Goal: Task Accomplishment & Management: Manage account settings

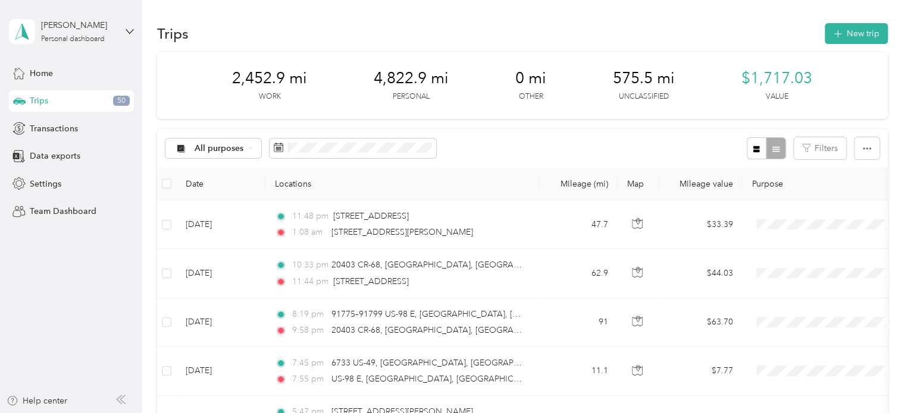
click at [212, 145] on span "All purposes" at bounding box center [219, 149] width 49 height 8
click at [195, 187] on span "Unclassified" at bounding box center [224, 190] width 58 height 12
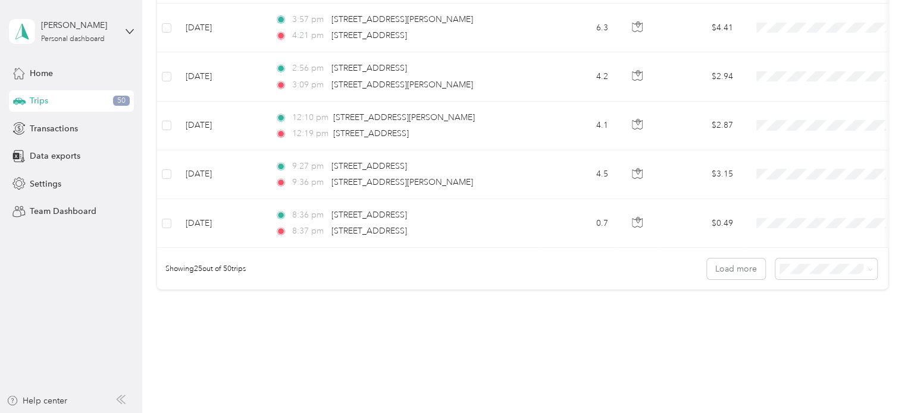
scroll to position [1222, 0]
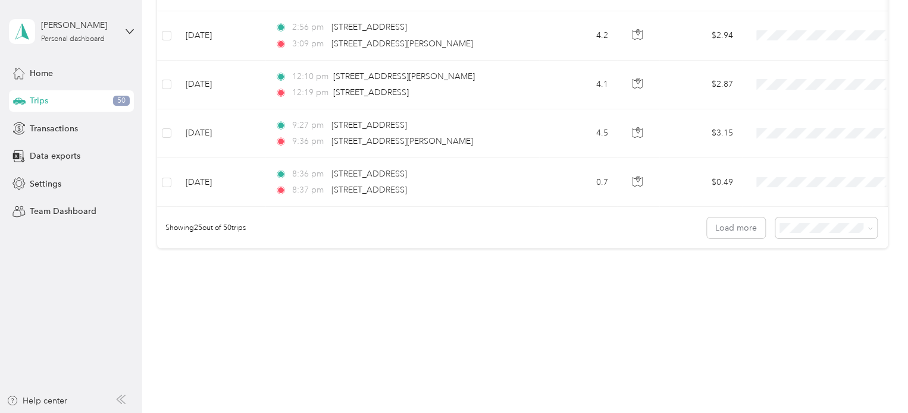
click at [813, 239] on div "Showing 25 out of 50 trips Load more" at bounding box center [522, 228] width 730 height 42
click at [789, 270] on span "50 per load" at bounding box center [802, 271] width 44 height 10
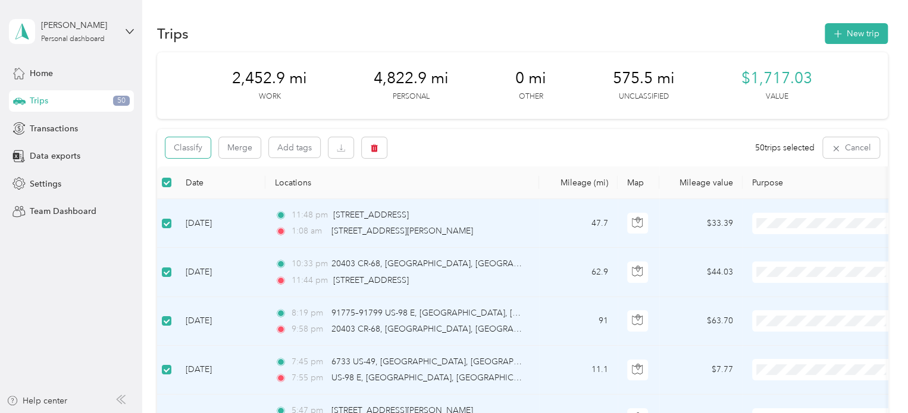
click at [187, 150] on button "Classify" at bounding box center [187, 147] width 45 height 21
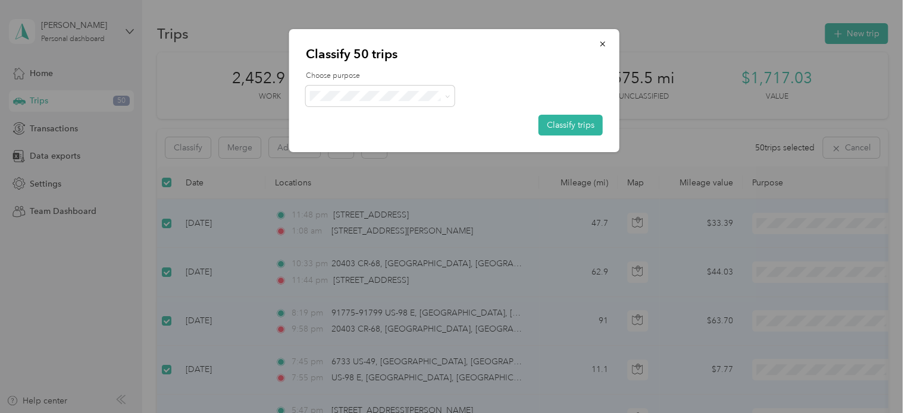
click at [409, 64] on div "Classify 50 trips Choose purpose Classify trips" at bounding box center [454, 90] width 330 height 123
click at [361, 136] on span "Personal" at bounding box center [390, 139] width 111 height 12
click at [588, 111] on div "Choose purpose Classify trips" at bounding box center [454, 103] width 297 height 65
click at [566, 125] on button "Classify trips" at bounding box center [570, 125] width 64 height 21
